Goal: Task Accomplishment & Management: Complete application form

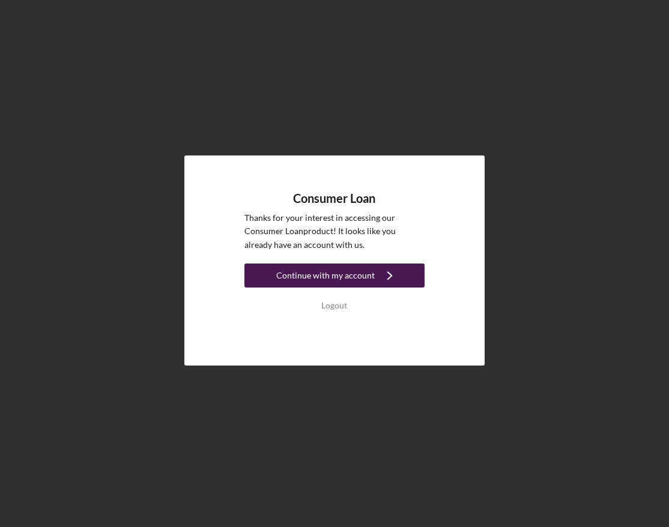
click at [361, 273] on div "Continue with my account" at bounding box center [325, 275] width 98 height 24
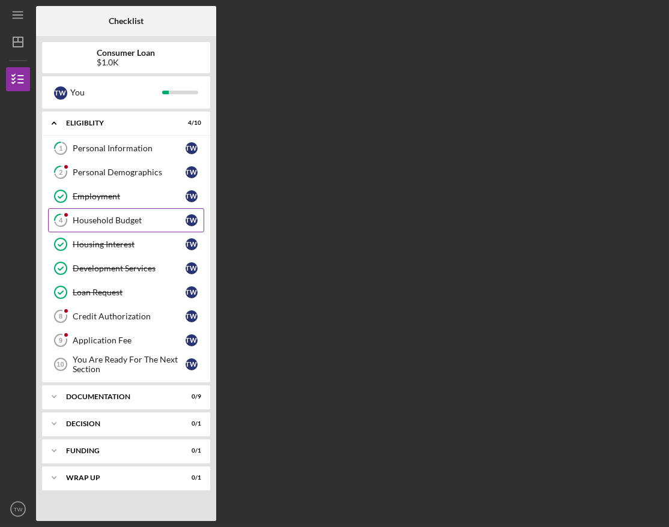
click at [128, 212] on link "4 Household Budget T W" at bounding box center [126, 220] width 156 height 24
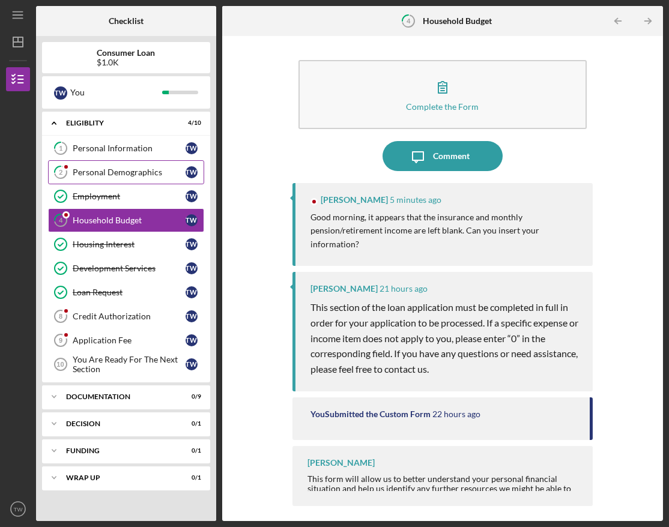
click at [137, 174] on div "Personal Demographics" at bounding box center [129, 172] width 113 height 10
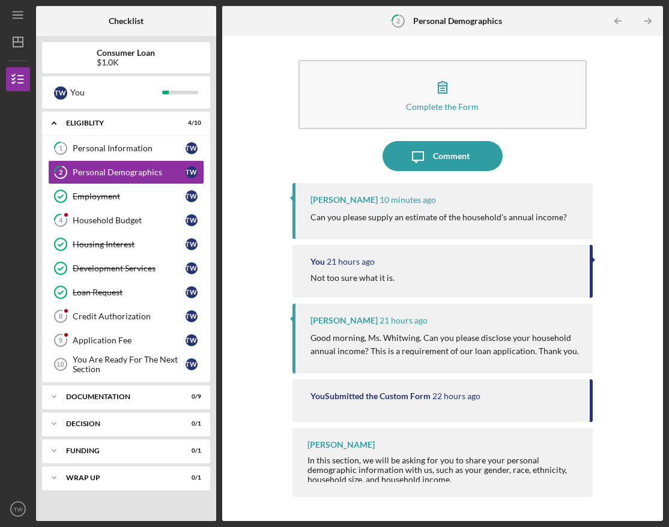
click at [416, 218] on p "Can you please supply an estimate of the household's annual income?" at bounding box center [438, 217] width 256 height 13
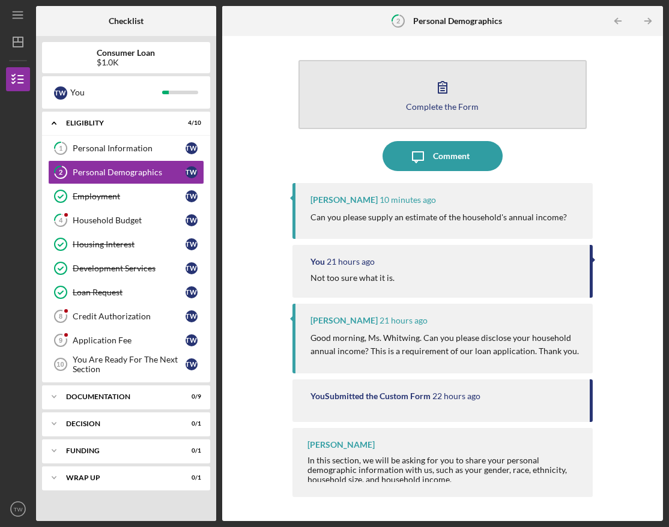
click at [453, 95] on icon "button" at bounding box center [442, 87] width 30 height 30
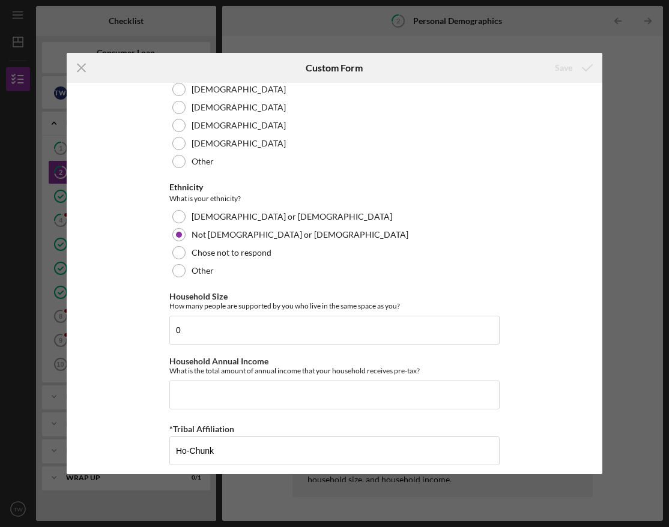
scroll to position [691, 0]
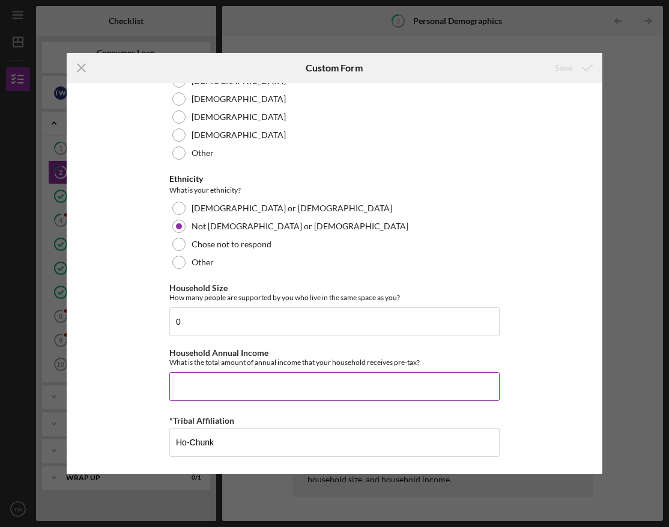
click at [221, 390] on input "Household Annual Income" at bounding box center [334, 386] width 330 height 29
type input "$77,667.2"
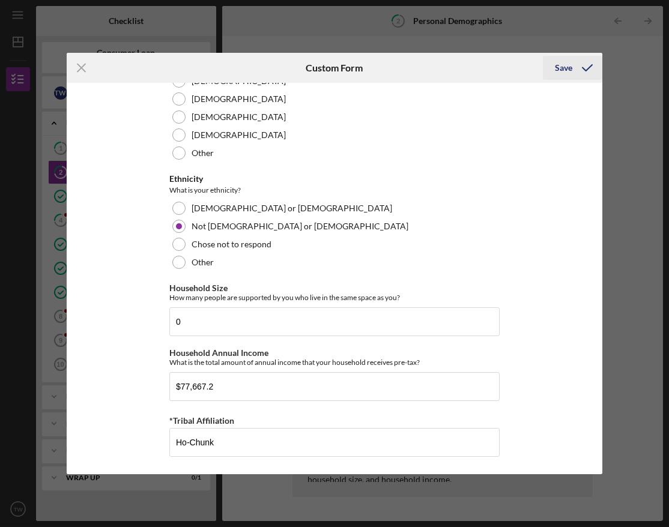
click at [566, 69] on div "Save" at bounding box center [562, 68] width 17 height 24
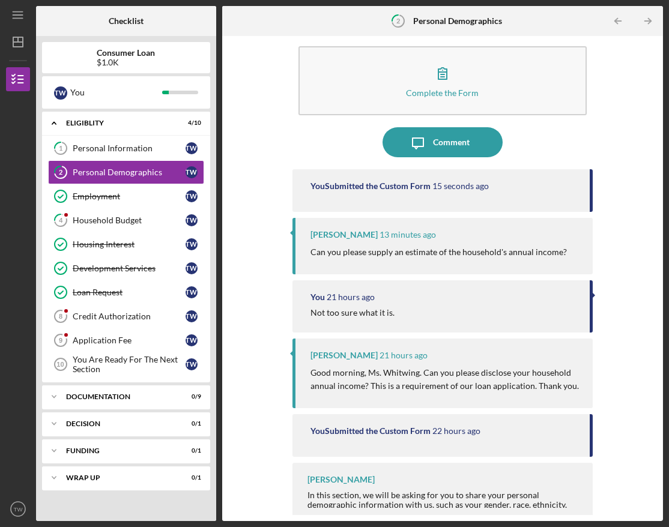
scroll to position [21, 0]
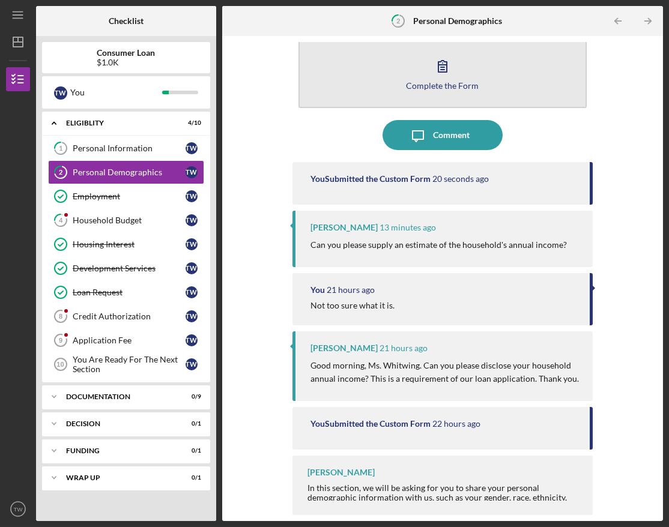
click at [450, 72] on icon "button" at bounding box center [442, 66] width 30 height 30
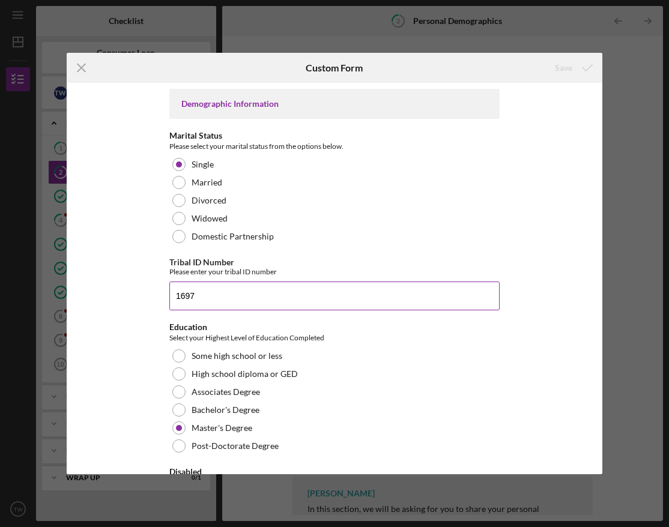
click at [173, 295] on input "1697" at bounding box center [334, 295] width 330 height 29
click at [247, 294] on input "439A0016971697" at bounding box center [334, 295] width 330 height 29
type input "439A001697"
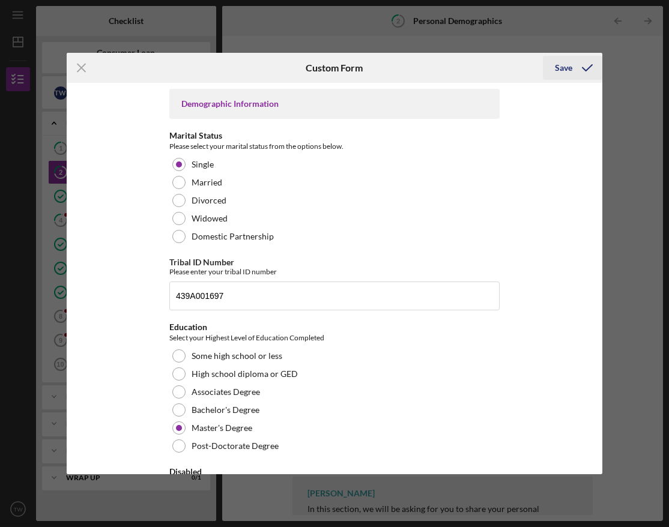
click at [567, 68] on div "Save" at bounding box center [562, 68] width 17 height 24
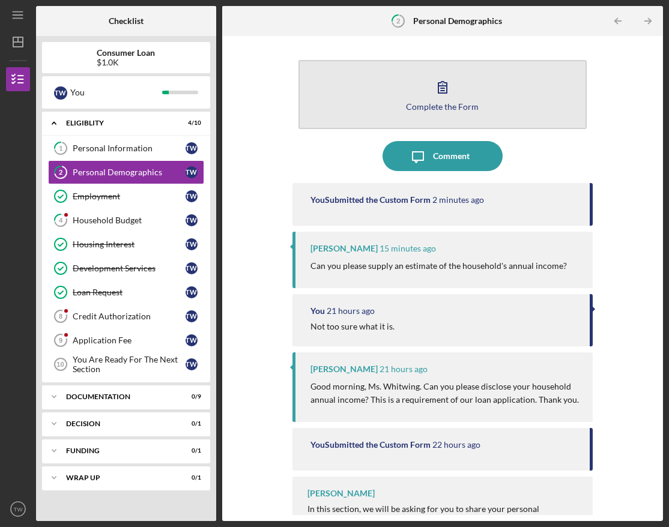
click at [451, 82] on icon "button" at bounding box center [442, 87] width 30 height 30
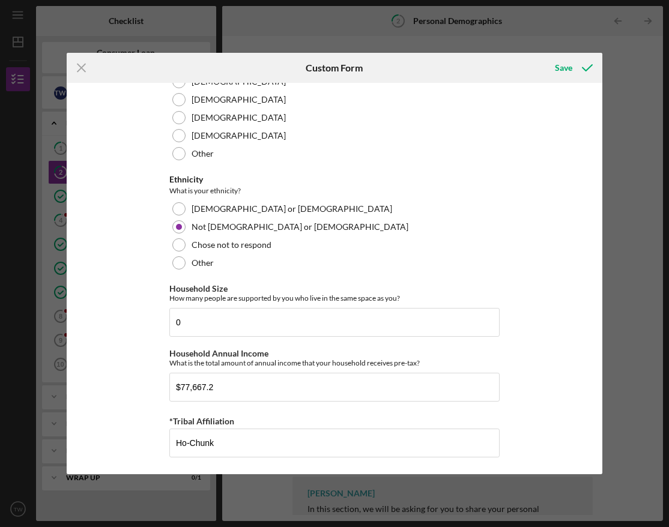
scroll to position [238, 0]
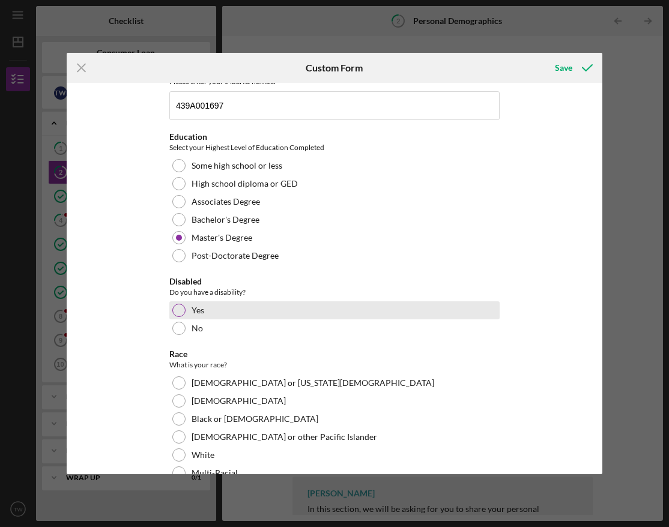
click at [176, 307] on div at bounding box center [178, 310] width 13 height 13
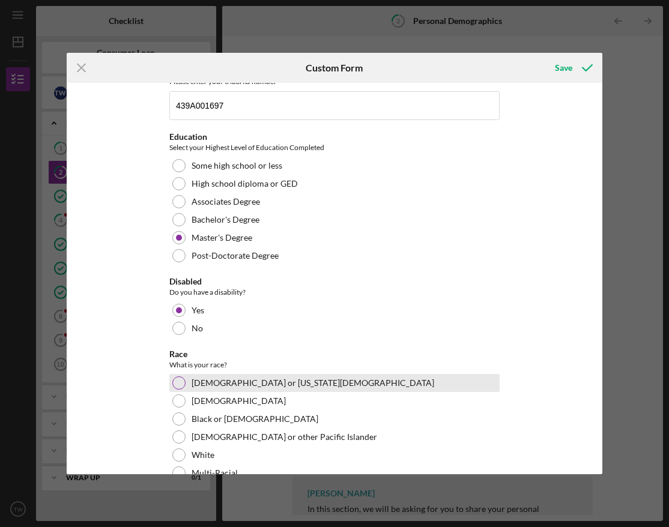
click at [176, 379] on div at bounding box center [178, 382] width 13 height 13
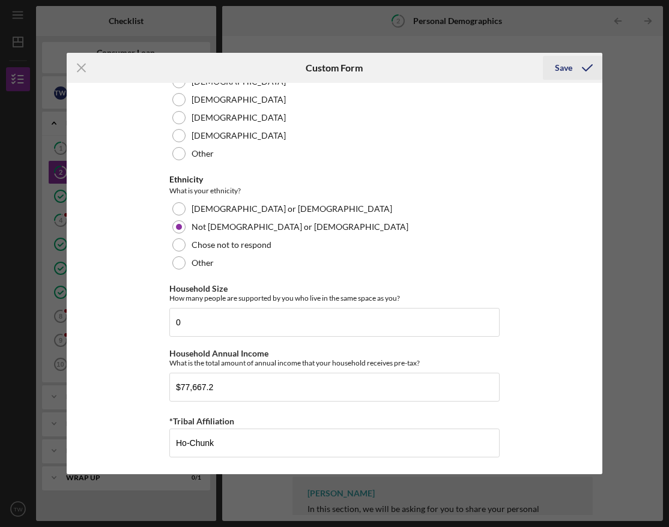
click at [565, 64] on div "Save" at bounding box center [562, 68] width 17 height 24
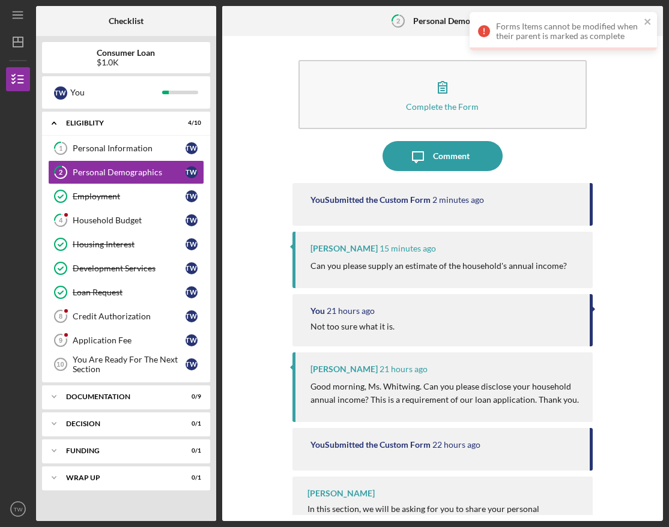
click at [271, 144] on div "Complete the Form Form Icon/Message Comment You Submitted the Custom Form 2 min…" at bounding box center [442, 278] width 428 height 473
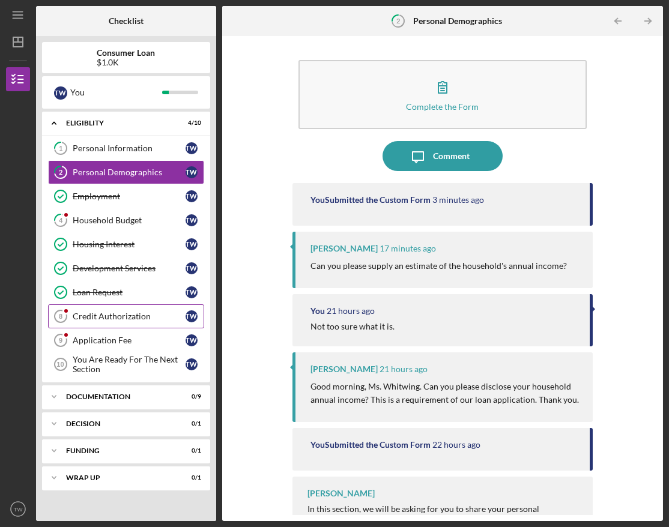
click at [136, 313] on div "Credit Authorization" at bounding box center [129, 316] width 113 height 10
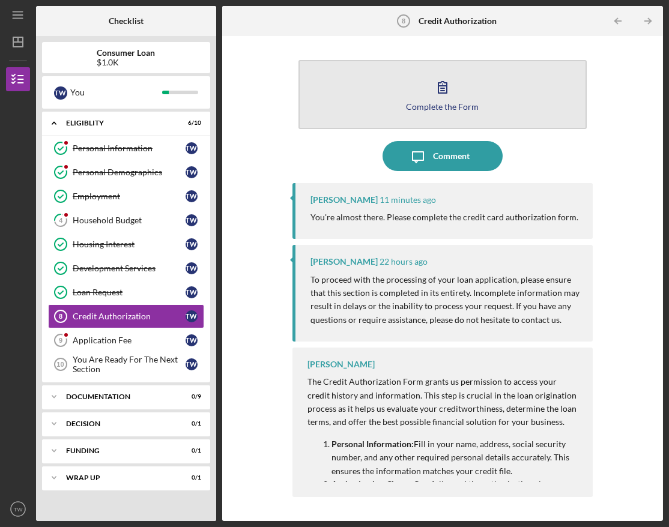
click at [462, 88] on button "Complete the Form Form" at bounding box center [442, 94] width 288 height 69
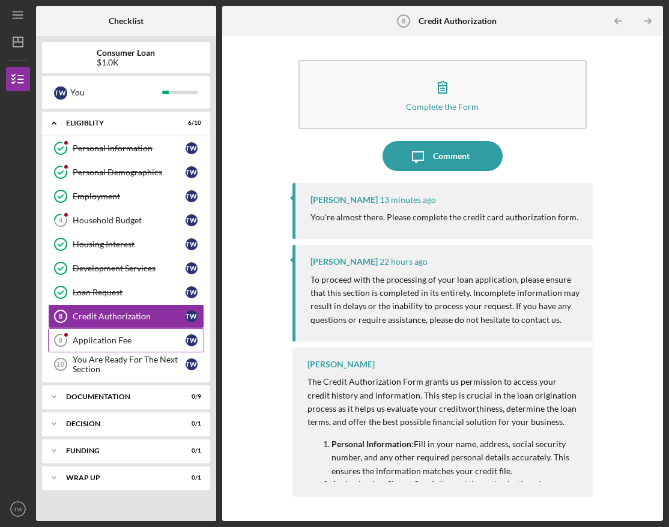
click at [142, 335] on div "Application Fee" at bounding box center [129, 340] width 113 height 10
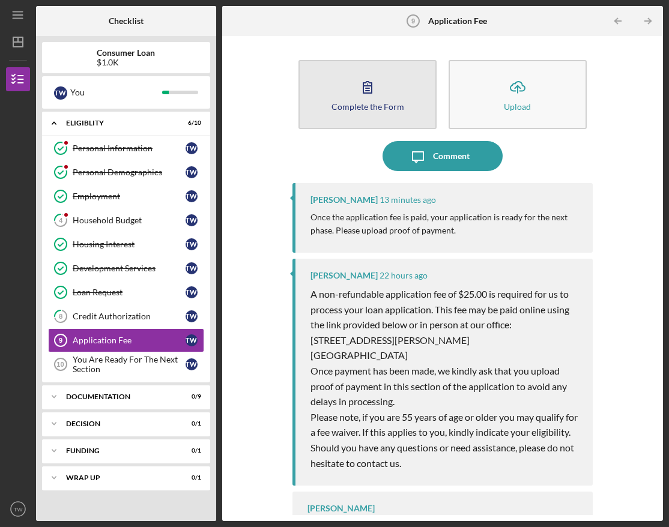
click at [379, 89] on icon "button" at bounding box center [367, 87] width 30 height 30
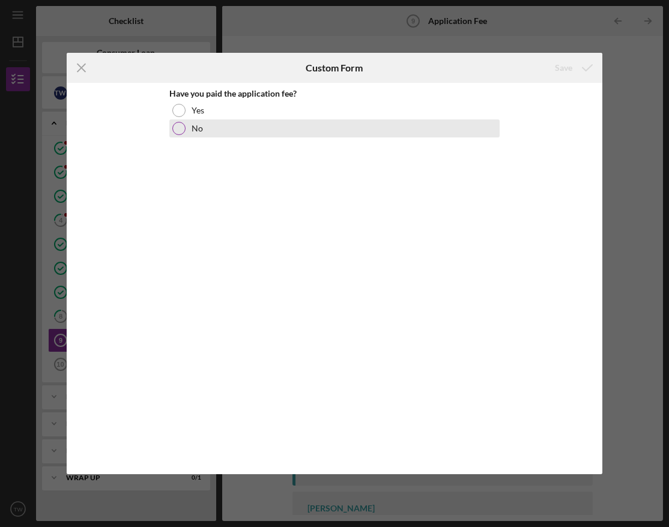
click at [181, 127] on div at bounding box center [178, 128] width 13 height 13
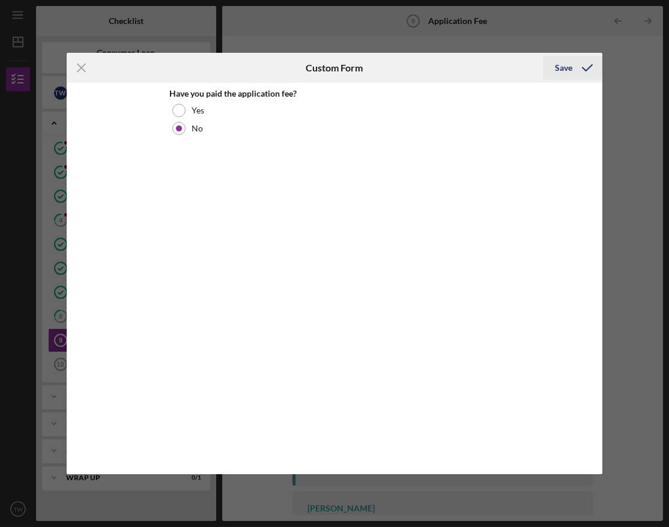
click at [559, 61] on div "Save" at bounding box center [562, 68] width 17 height 24
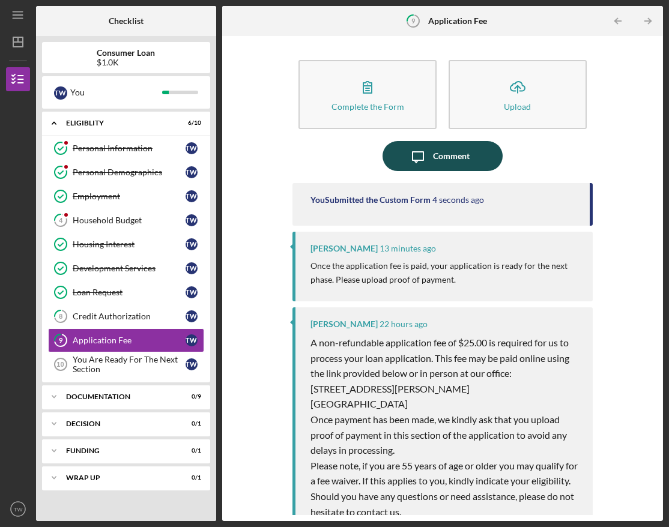
click at [455, 155] on div "Comment" at bounding box center [451, 156] width 37 height 30
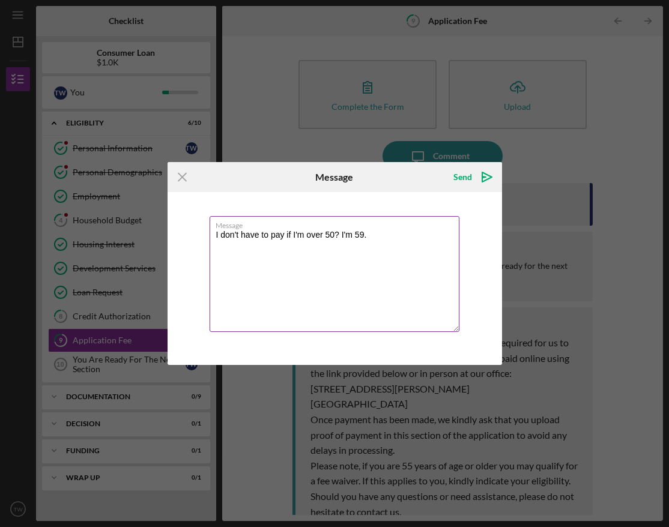
click at [377, 234] on textarea "I don't have to pay if I'm over 50? I'm 59." at bounding box center [334, 274] width 250 height 116
type textarea "I don't have to pay if I'm over 50? I'm 59."
click at [466, 173] on div "Send" at bounding box center [462, 177] width 19 height 24
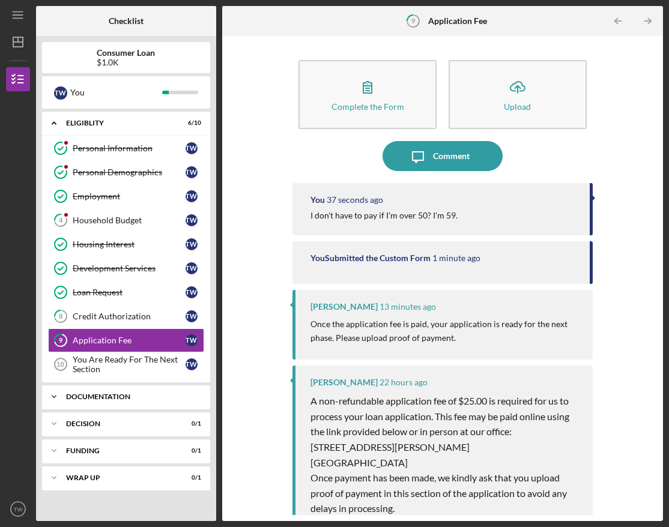
click at [141, 393] on div "Documentation" at bounding box center [130, 396] width 129 height 7
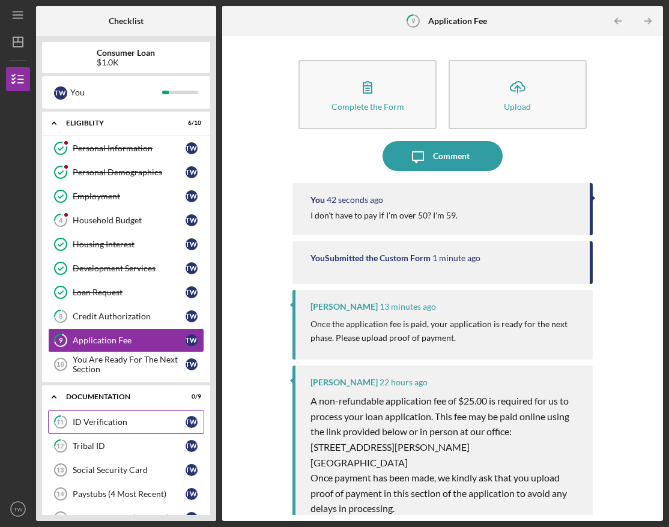
click at [142, 417] on div "ID Verification" at bounding box center [129, 422] width 113 height 10
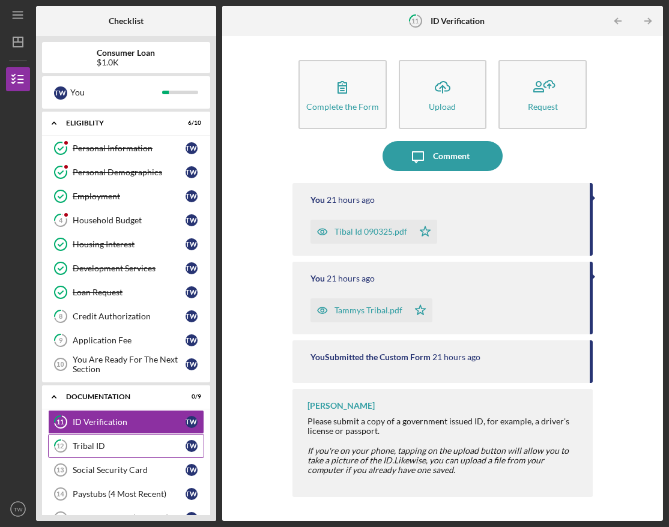
click at [137, 439] on link "12 Tribal ID T W" at bounding box center [126, 446] width 156 height 24
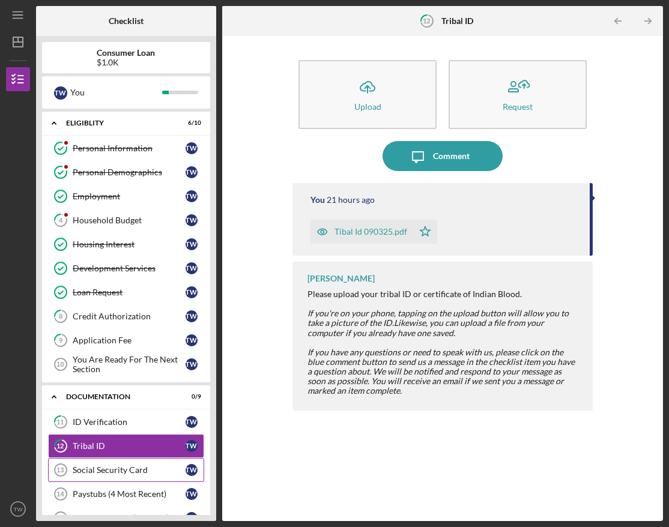
click at [131, 472] on div "Social Security Card" at bounding box center [129, 470] width 113 height 10
